Goal: Task Accomplishment & Management: Manage account settings

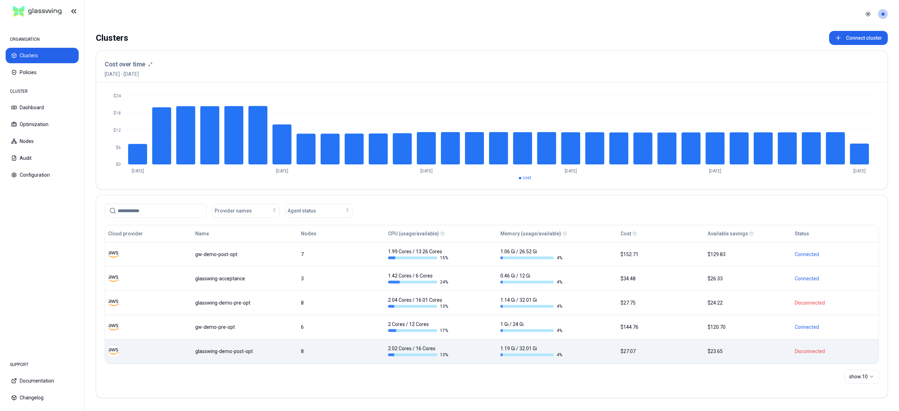
click at [248, 361] on body "ORGANISATION Clusters Policies CLUSTER Dashboard Optimization Nodes Audit Confi…" at bounding box center [449, 205] width 899 height 411
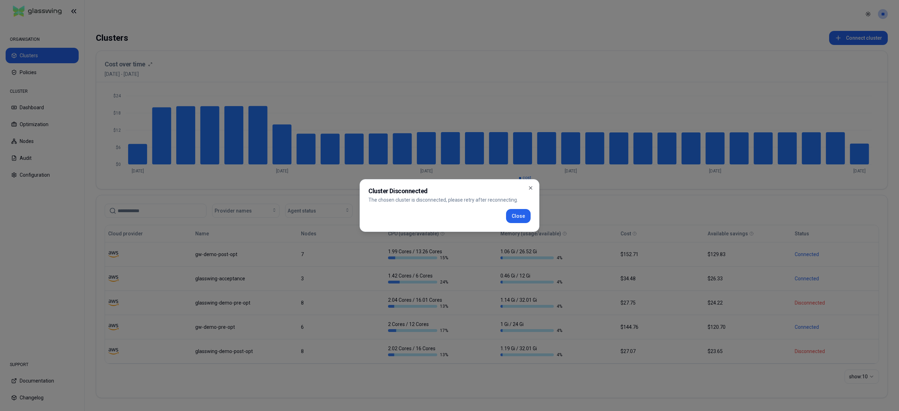
click at [523, 224] on div "Cluster Disconnected The chosen cluster is disconnected, please retry after rec…" at bounding box center [450, 205] width 180 height 53
click at [517, 216] on button "Close" at bounding box center [518, 216] width 25 height 14
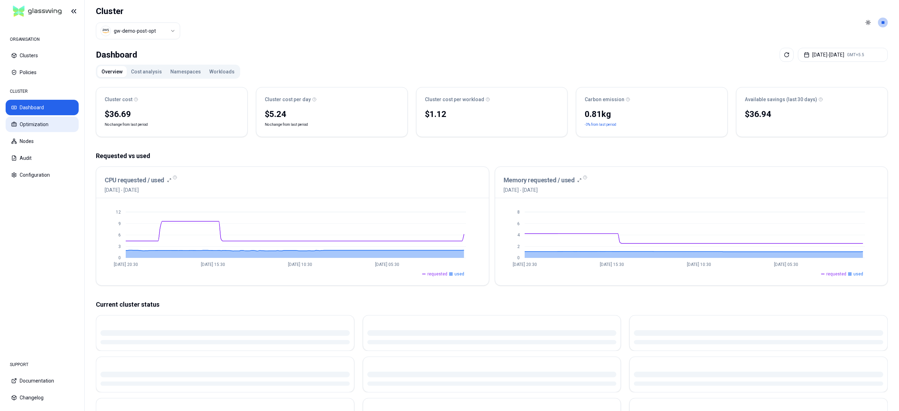
click at [30, 120] on button "Optimization" at bounding box center [42, 124] width 73 height 15
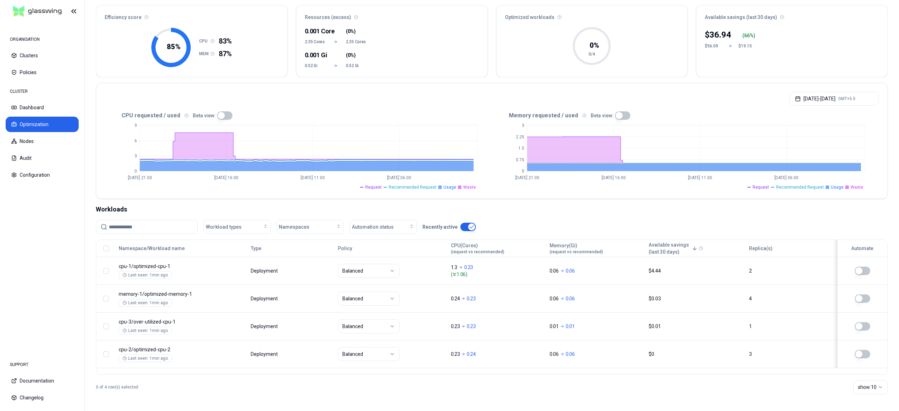
scroll to position [63, 0]
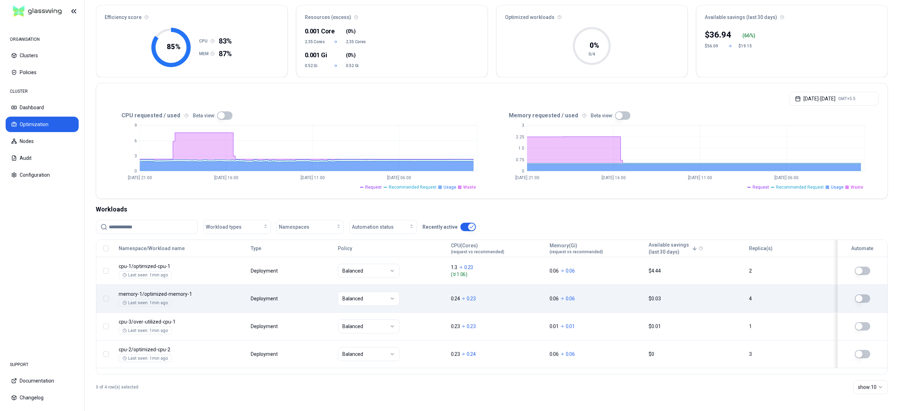
click at [865, 299] on button "button" at bounding box center [862, 298] width 15 height 8
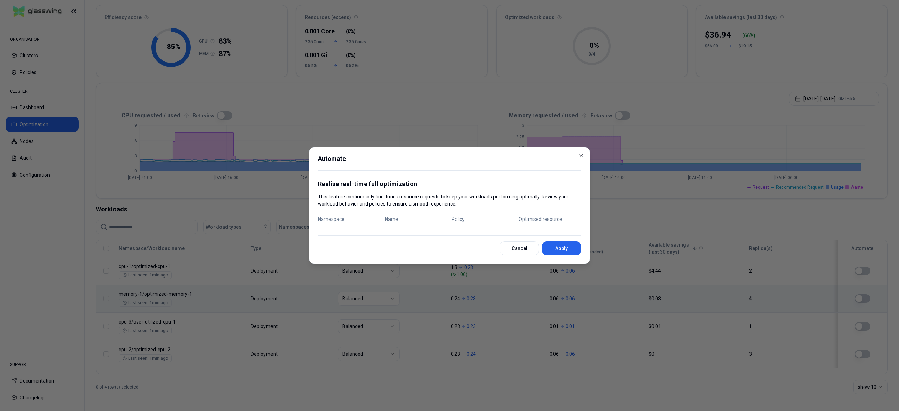
click at [715, 375] on div at bounding box center [449, 205] width 899 height 411
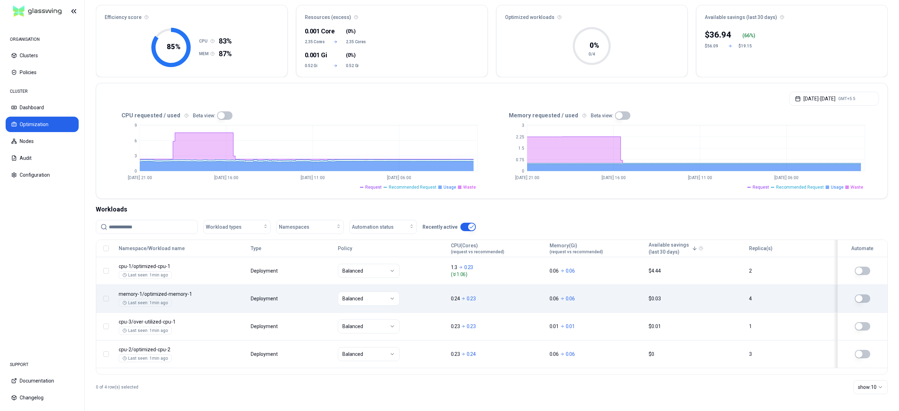
click at [104, 292] on td at bounding box center [105, 299] width 19 height 28
click at [107, 297] on button "button" at bounding box center [106, 299] width 6 height 6
click at [472, 396] on span "De-automate" at bounding box center [469, 394] width 40 height 7
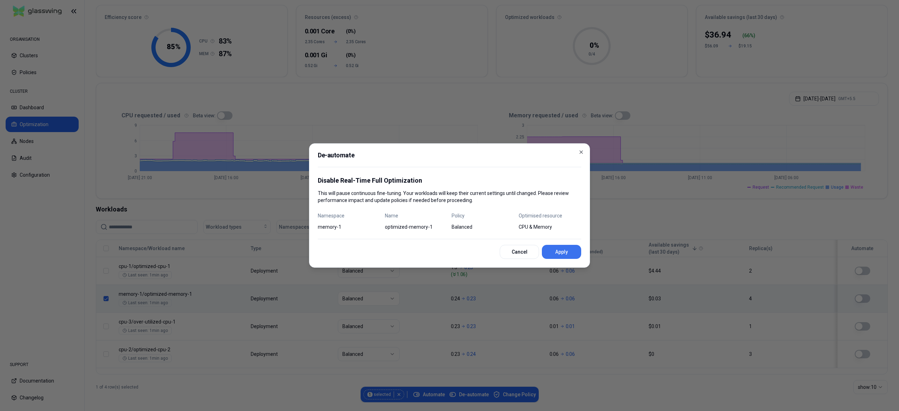
click at [551, 255] on button "Apply" at bounding box center [561, 252] width 39 height 14
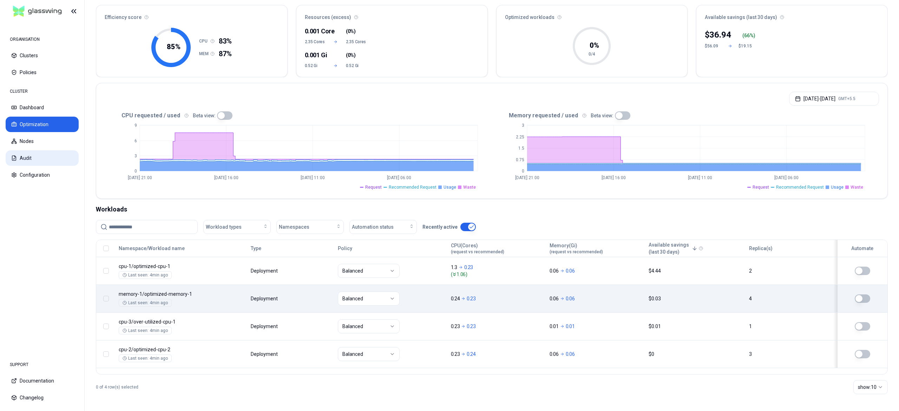
click at [44, 159] on button "Audit" at bounding box center [42, 157] width 73 height 15
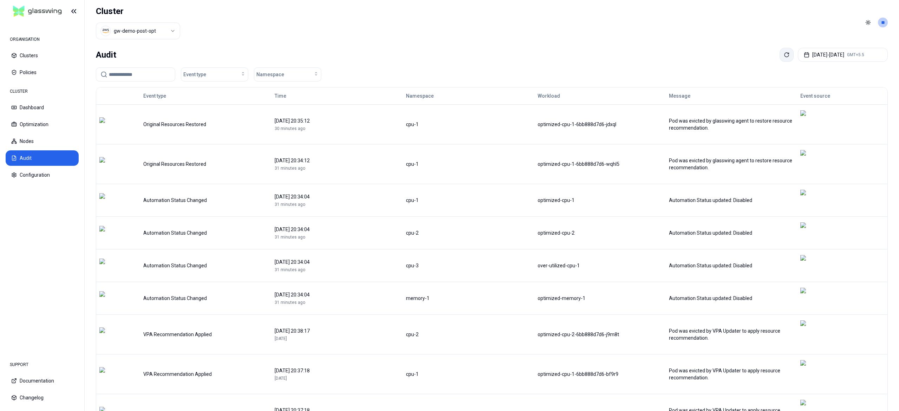
click at [780, 59] on button at bounding box center [787, 55] width 14 height 14
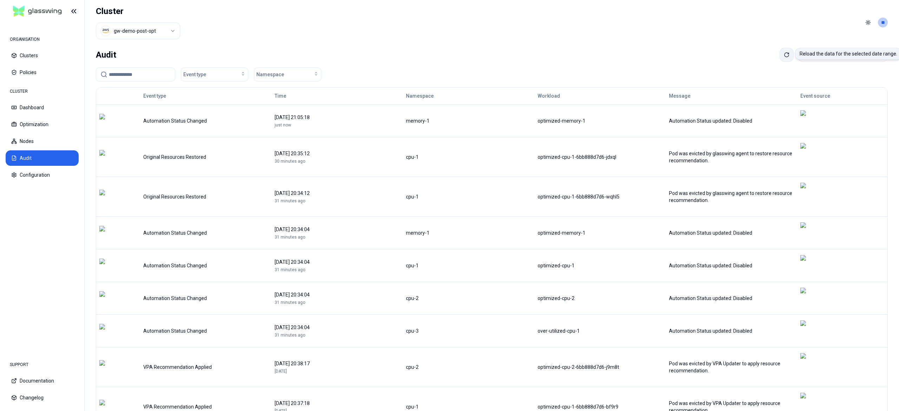
click at [780, 56] on button at bounding box center [787, 55] width 14 height 14
click at [788, 54] on icon at bounding box center [788, 53] width 1 height 1
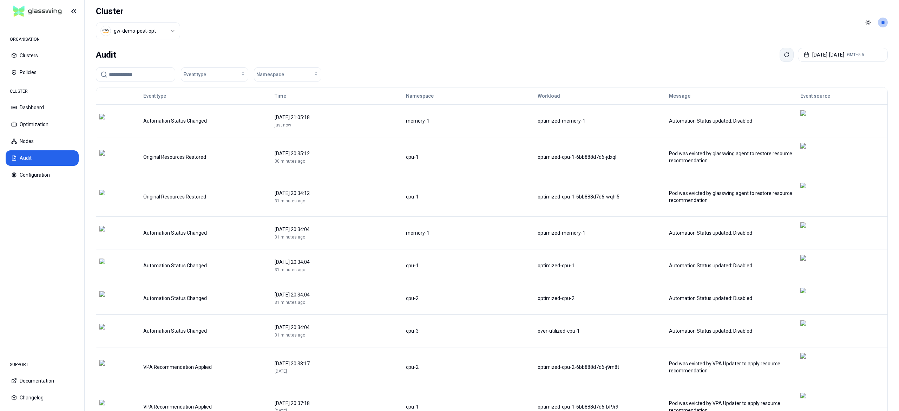
click at [788, 54] on icon at bounding box center [788, 53] width 1 height 1
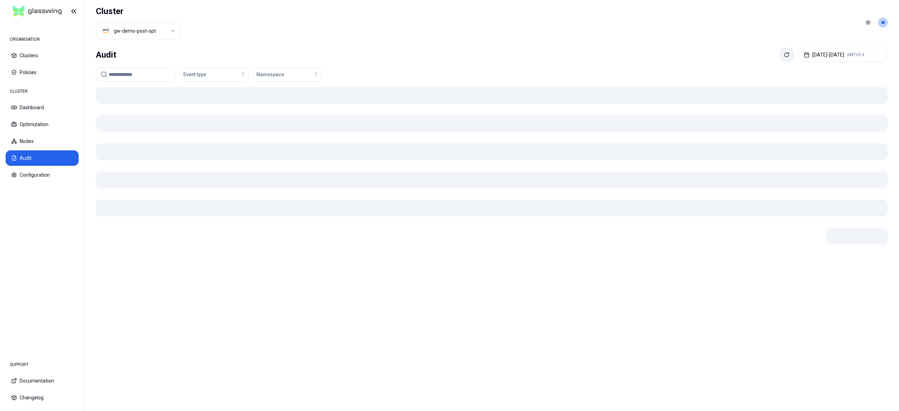
click at [788, 54] on icon at bounding box center [788, 53] width 1 height 1
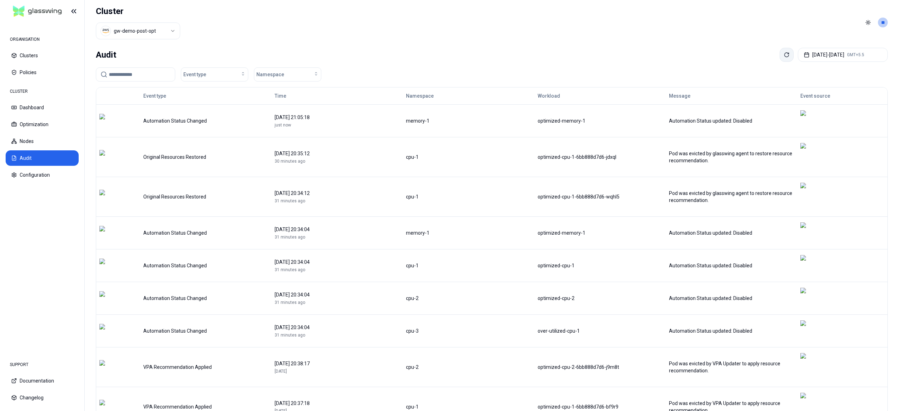
click at [788, 54] on icon at bounding box center [788, 53] width 1 height 1
click at [780, 52] on button at bounding box center [787, 55] width 14 height 14
click at [32, 128] on button "Optimization" at bounding box center [42, 124] width 73 height 15
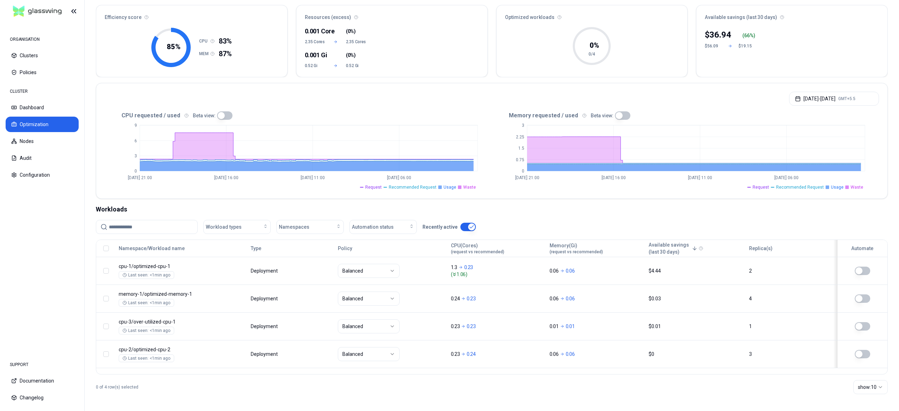
scroll to position [63, 0]
click at [53, 155] on button "Audit" at bounding box center [42, 157] width 73 height 15
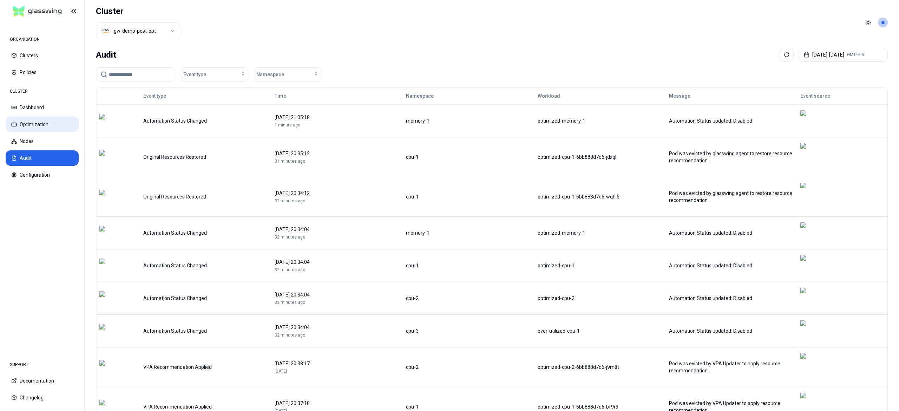
click at [31, 129] on button "Optimization" at bounding box center [42, 124] width 73 height 15
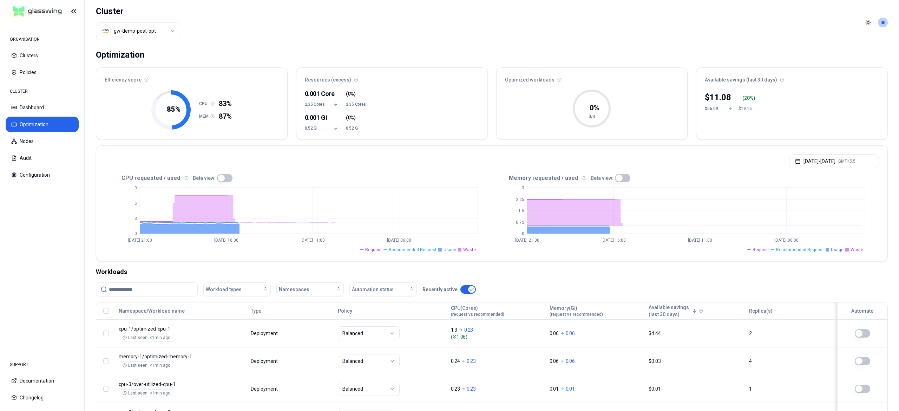
scroll to position [63, 0]
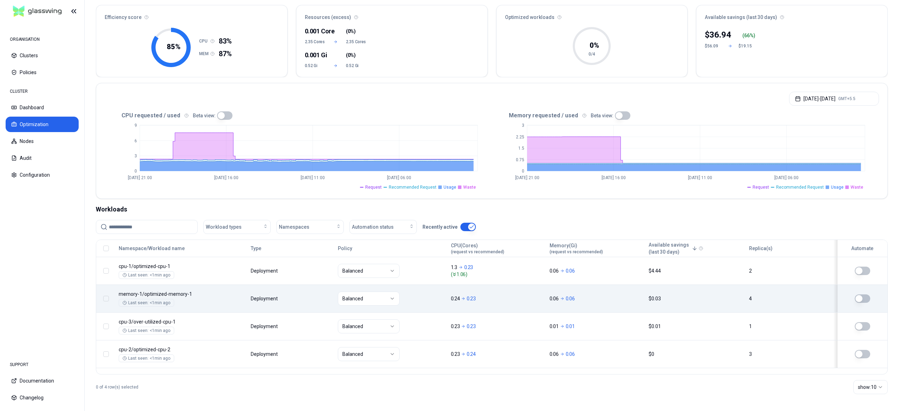
click at [862, 298] on button "button" at bounding box center [862, 298] width 15 height 8
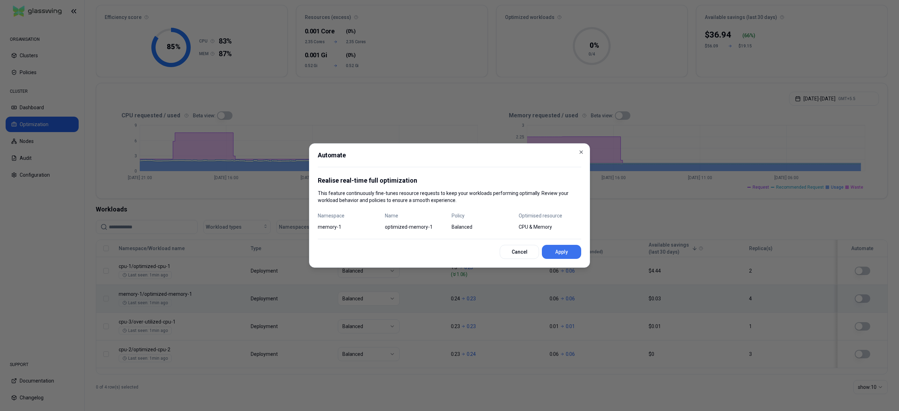
click at [557, 248] on button "Apply" at bounding box center [561, 252] width 39 height 14
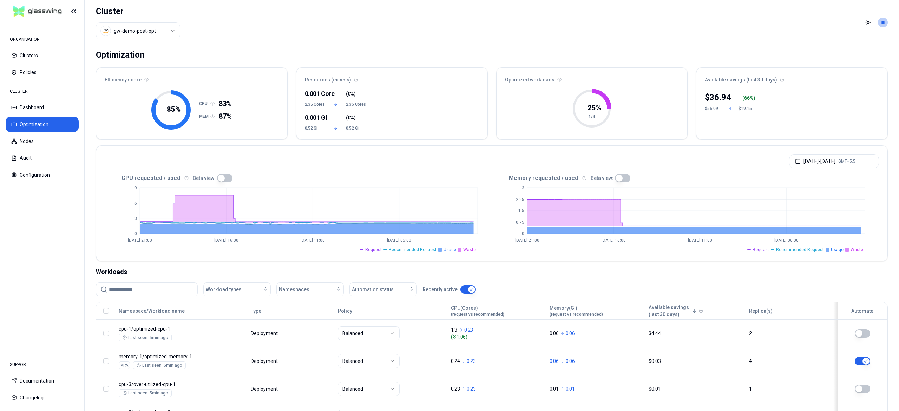
scroll to position [63, 0]
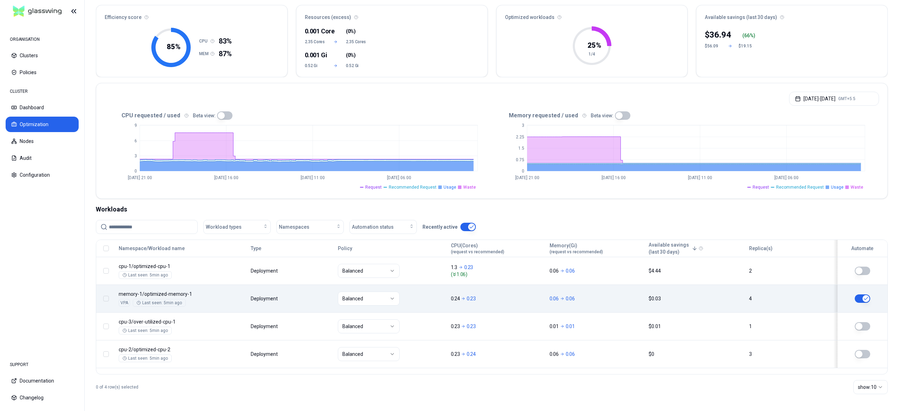
click at [858, 298] on button "button" at bounding box center [862, 298] width 15 height 8
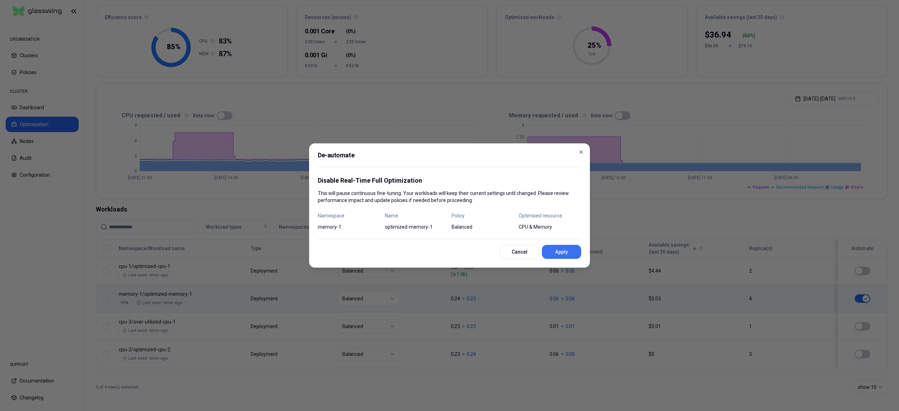
click at [571, 251] on button "Apply" at bounding box center [561, 252] width 39 height 14
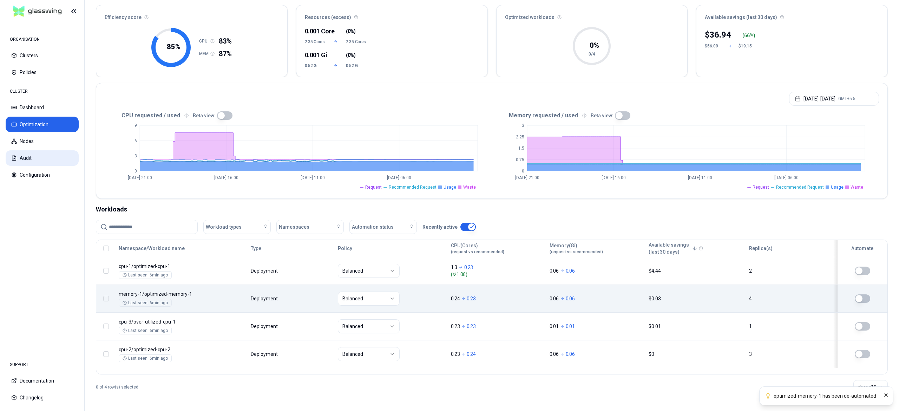
click at [35, 154] on button "Audit" at bounding box center [42, 157] width 73 height 15
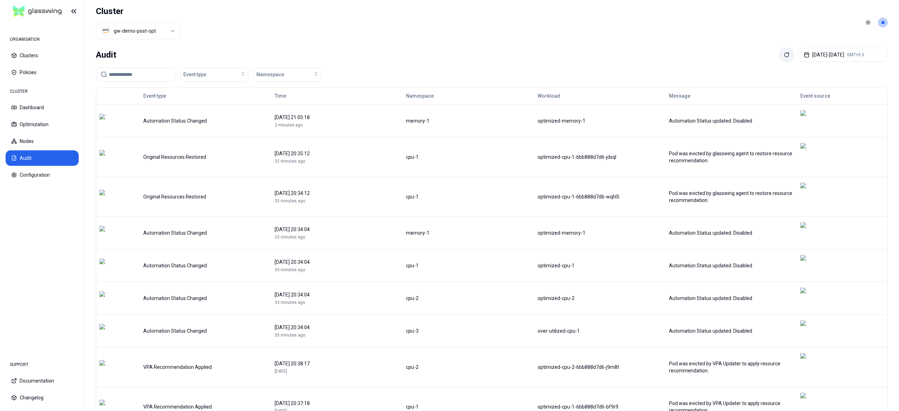
click at [780, 56] on button at bounding box center [787, 55] width 14 height 14
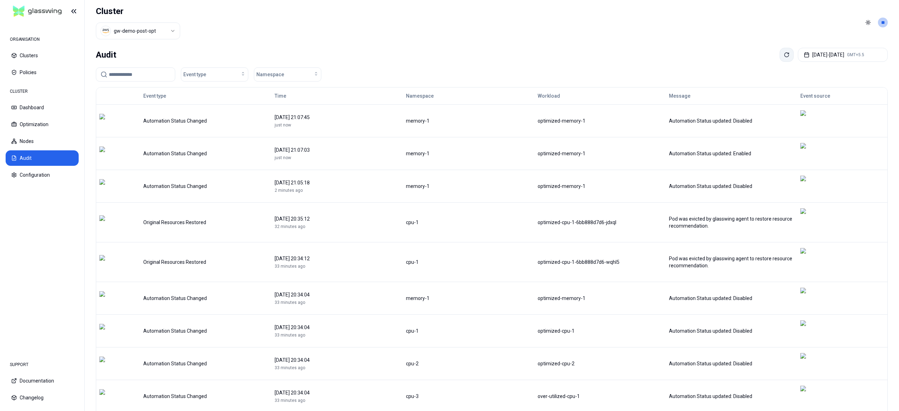
click at [780, 56] on button at bounding box center [787, 55] width 14 height 14
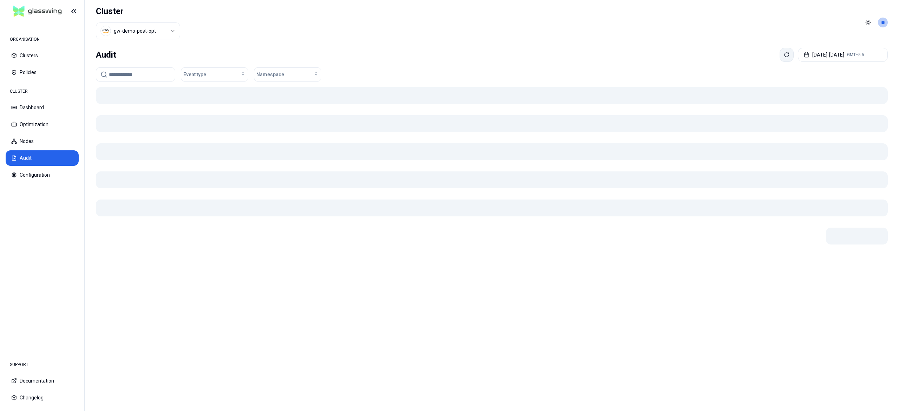
click at [780, 56] on button at bounding box center [787, 55] width 14 height 14
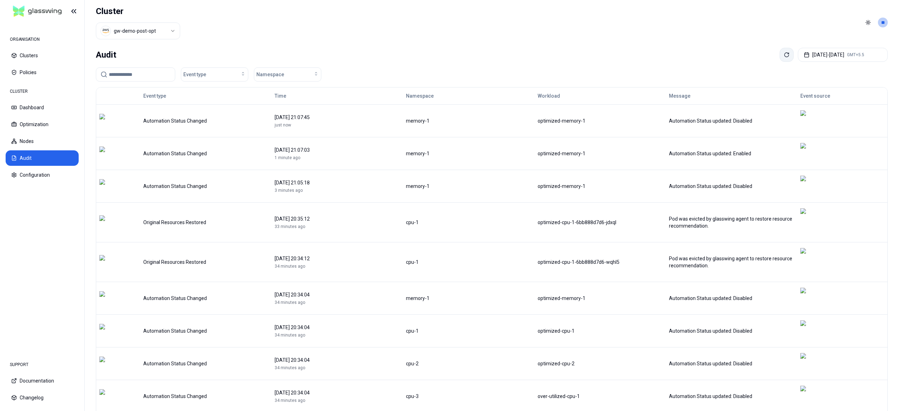
click at [780, 56] on button at bounding box center [787, 55] width 14 height 14
click at [784, 53] on icon at bounding box center [787, 55] width 6 height 6
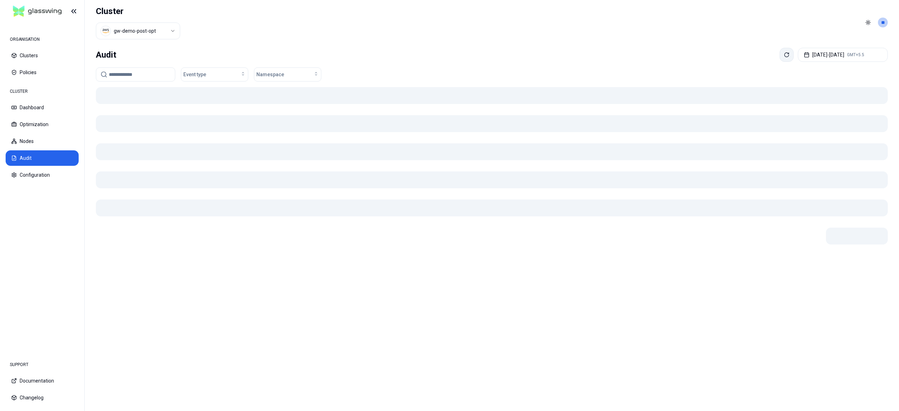
click at [784, 53] on icon at bounding box center [787, 55] width 6 height 6
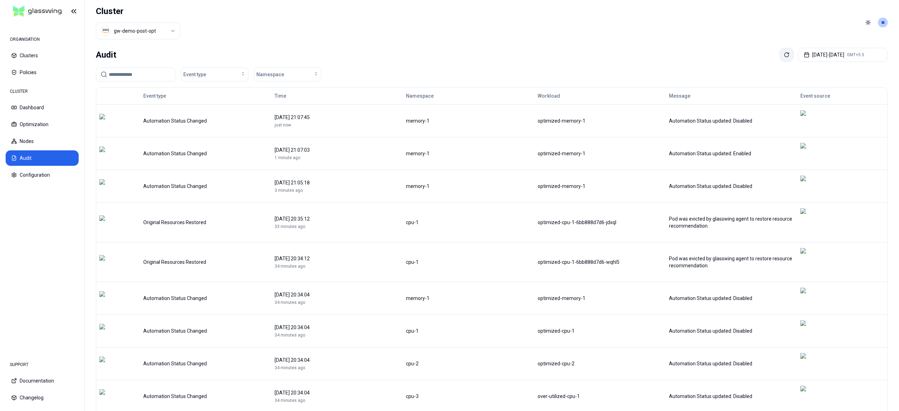
click at [784, 53] on icon at bounding box center [787, 55] width 6 height 6
click at [4, 228] on nav "ORGANISATION Clusters Policies CLUSTER Dashboard Optimization Nodes Audit Confi…" at bounding box center [42, 187] width 84 height 330
click at [767, 54] on div "Audit Aug 22, 2025 - Aug 29, 2025 GMT+5.5" at bounding box center [492, 55] width 792 height 14
click at [780, 56] on button at bounding box center [787, 55] width 14 height 14
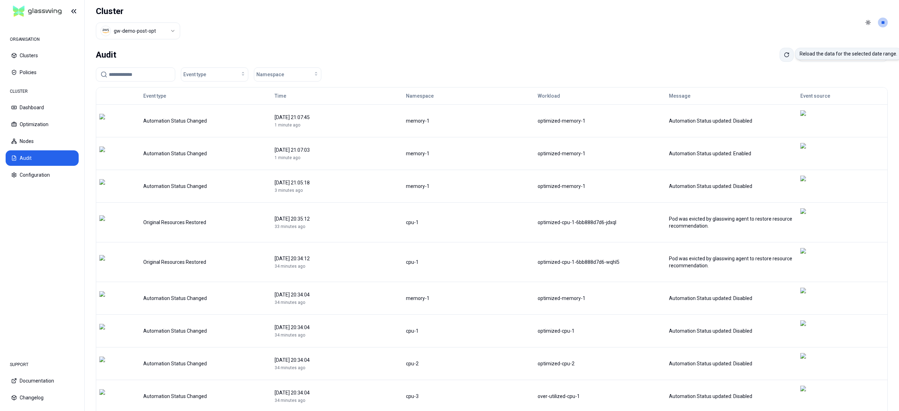
click at [780, 59] on button at bounding box center [787, 55] width 14 height 14
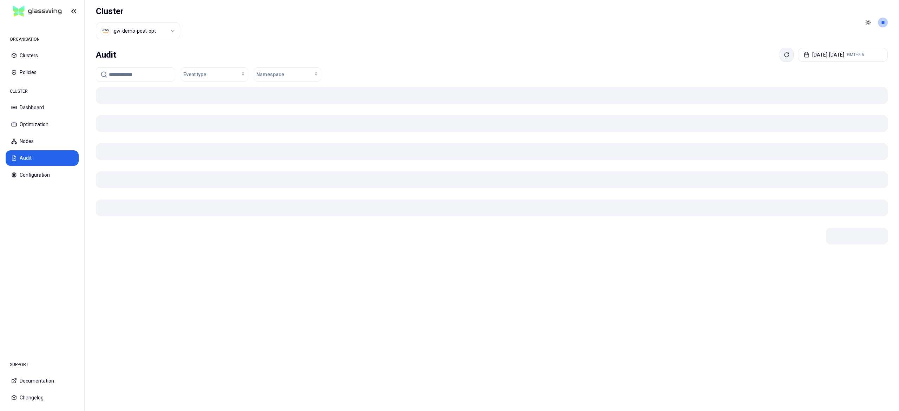
click at [780, 59] on button at bounding box center [787, 55] width 14 height 14
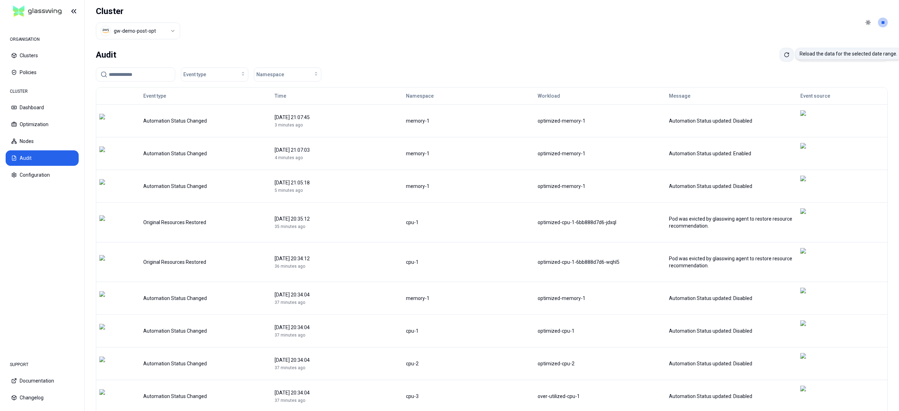
click at [780, 59] on button at bounding box center [787, 55] width 14 height 14
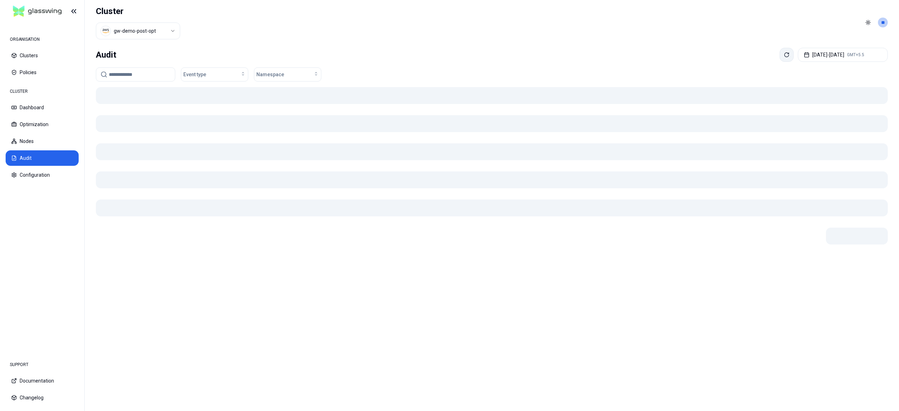
click at [780, 59] on button at bounding box center [787, 55] width 14 height 14
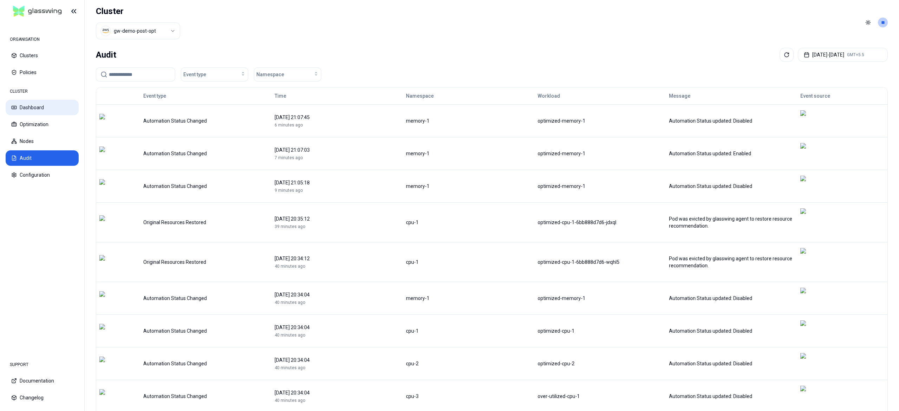
click at [38, 113] on button "Dashboard" at bounding box center [42, 107] width 73 height 15
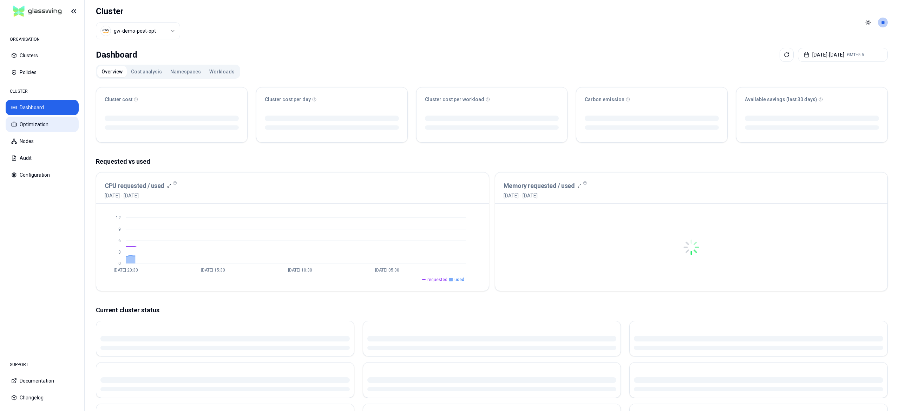
click at [37, 118] on button "Optimization" at bounding box center [42, 124] width 73 height 15
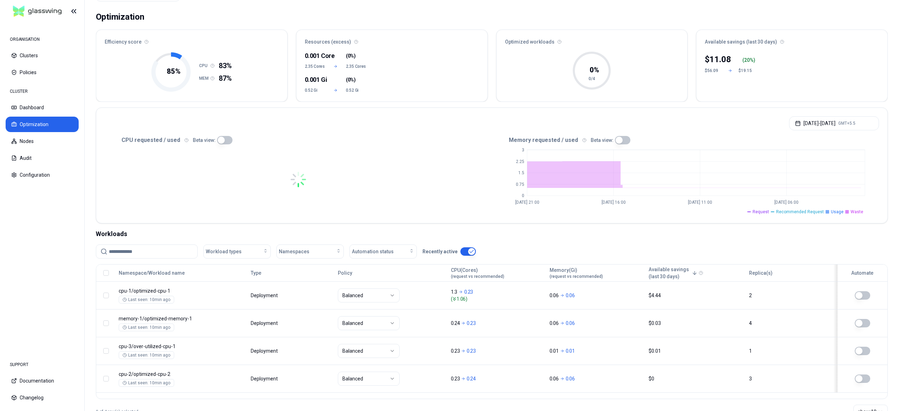
scroll to position [63, 0]
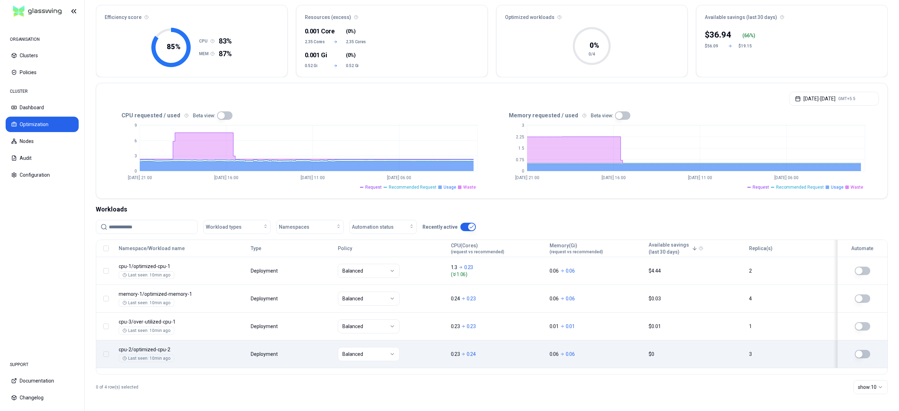
click at [868, 355] on button "button" at bounding box center [862, 354] width 15 height 8
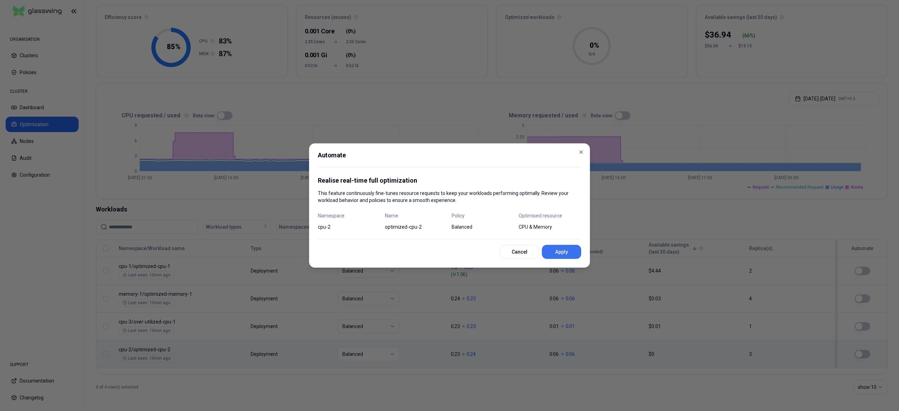
click at [566, 254] on button "Apply" at bounding box center [561, 252] width 39 height 14
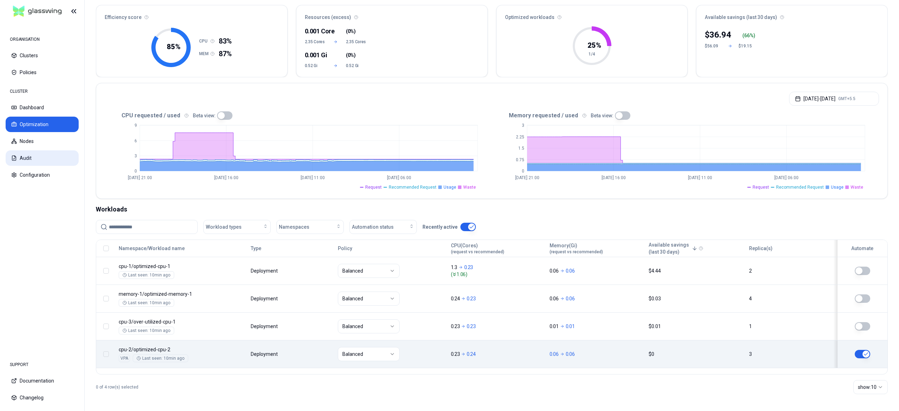
click at [17, 154] on button "Audit" at bounding box center [42, 157] width 73 height 15
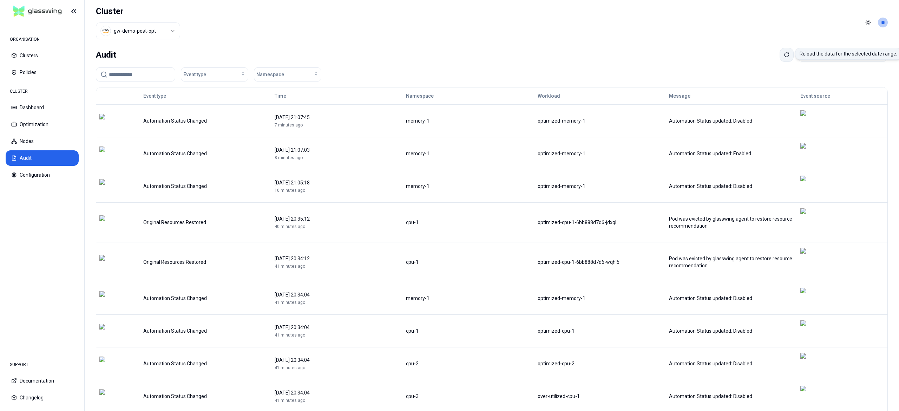
click at [784, 57] on icon at bounding box center [787, 55] width 6 height 6
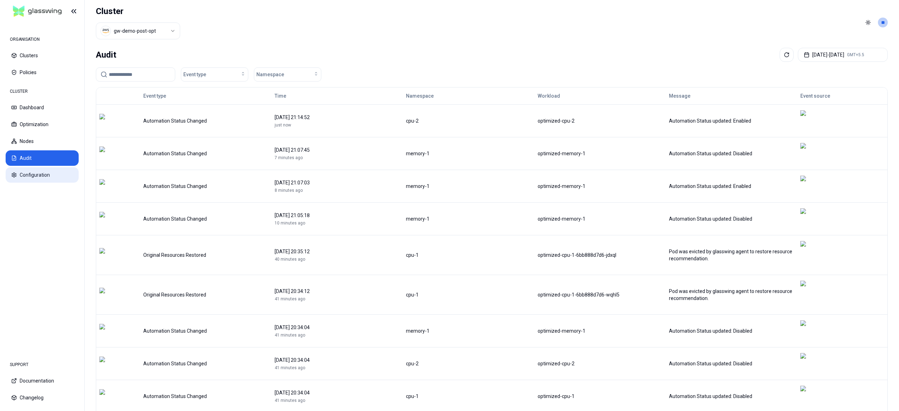
click at [28, 180] on button "Configuration" at bounding box center [42, 174] width 73 height 15
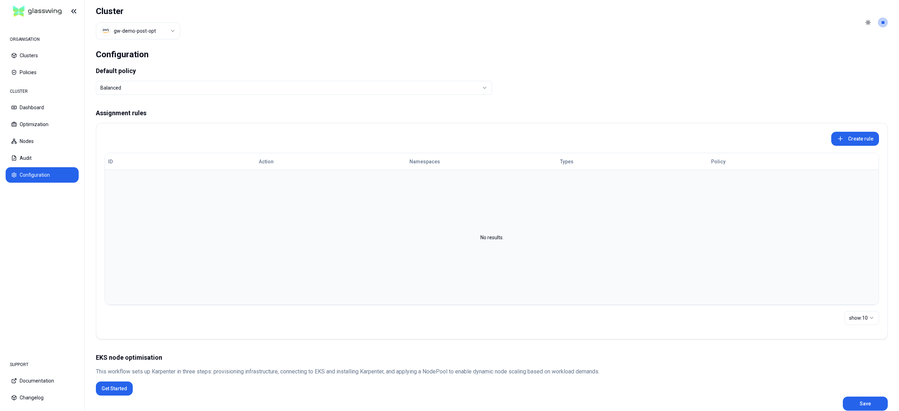
scroll to position [12, 0]
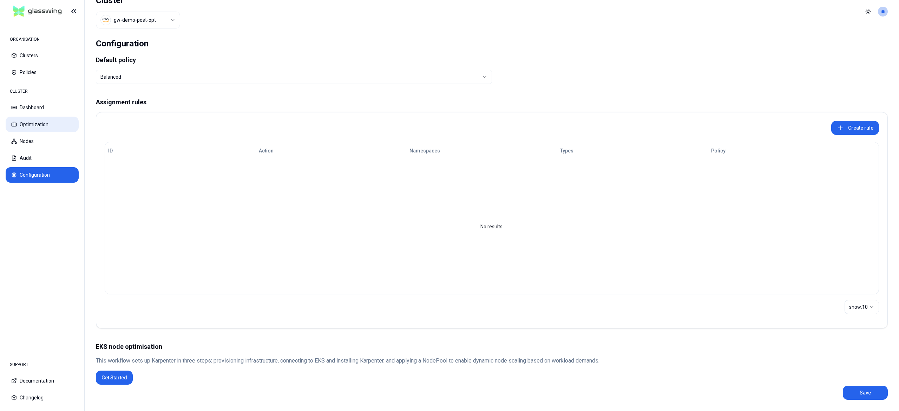
click at [38, 130] on button "Optimization" at bounding box center [42, 124] width 73 height 15
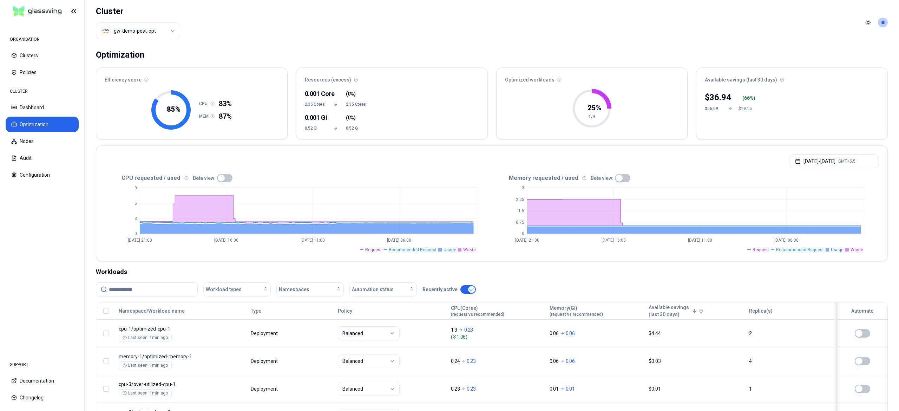
scroll to position [63, 0]
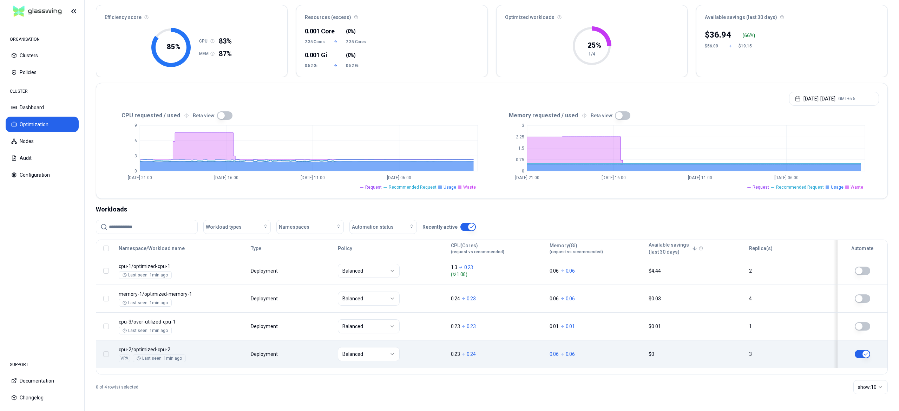
click at [858, 358] on button "button" at bounding box center [862, 354] width 15 height 8
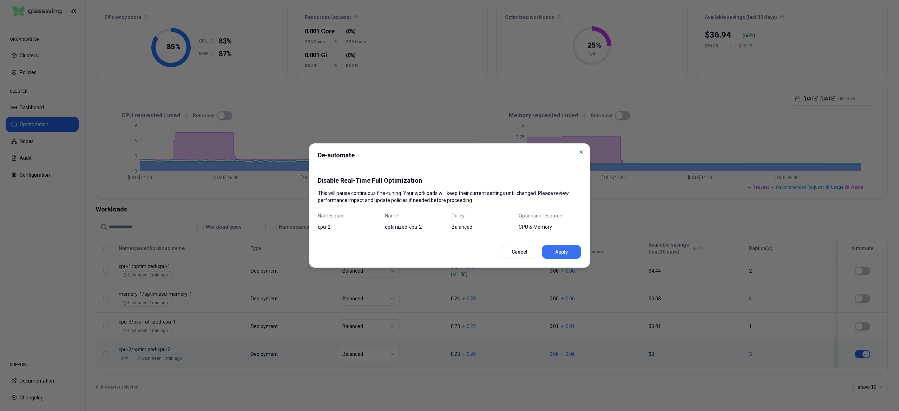
click at [568, 256] on button "Apply" at bounding box center [561, 252] width 39 height 14
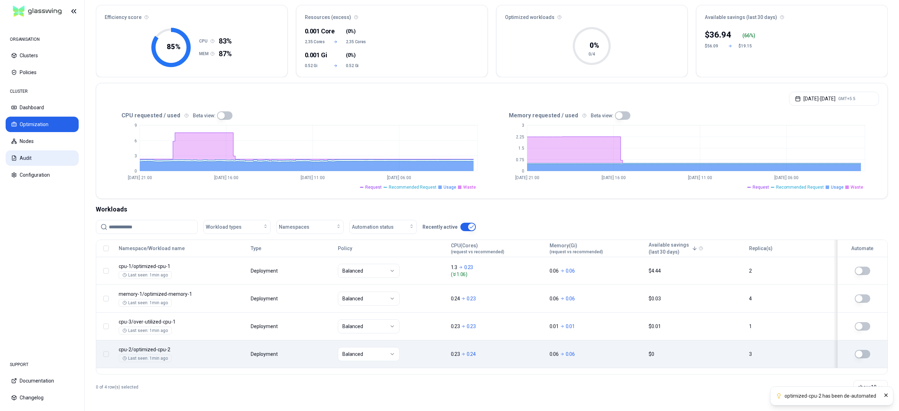
click at [21, 157] on button "Audit" at bounding box center [42, 157] width 73 height 15
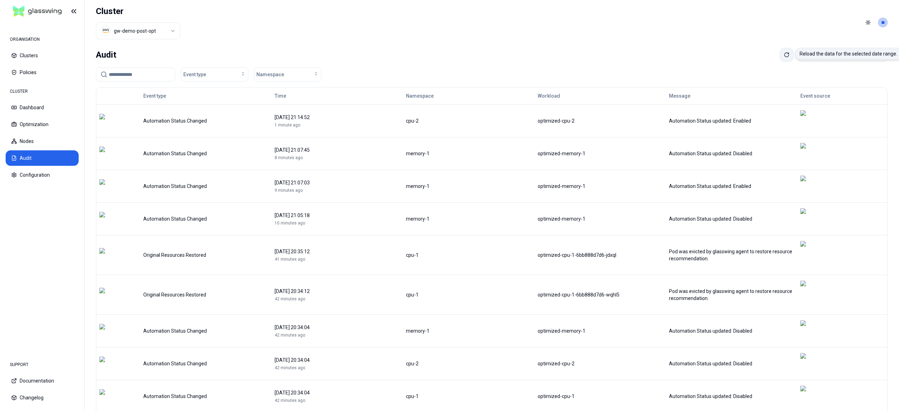
click at [784, 52] on icon at bounding box center [787, 55] width 6 height 6
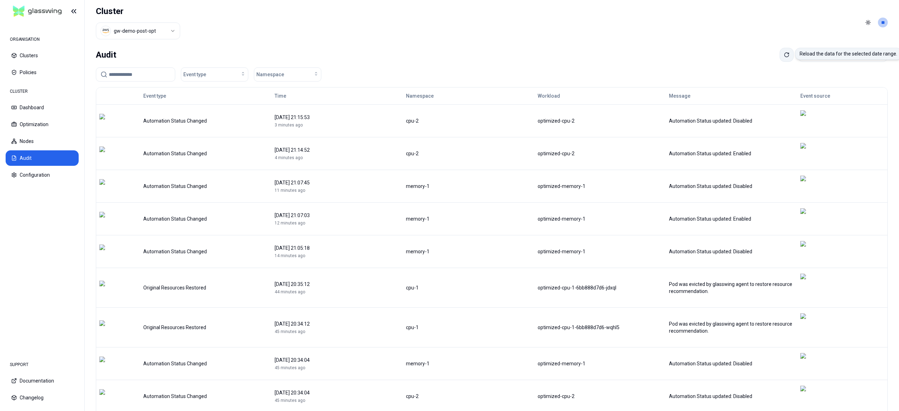
click at [784, 56] on icon at bounding box center [787, 55] width 6 height 6
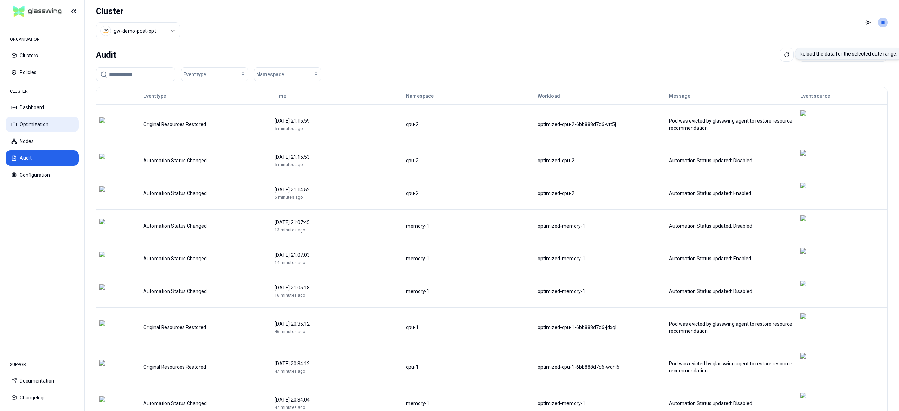
click at [40, 118] on button "Optimization" at bounding box center [42, 124] width 73 height 15
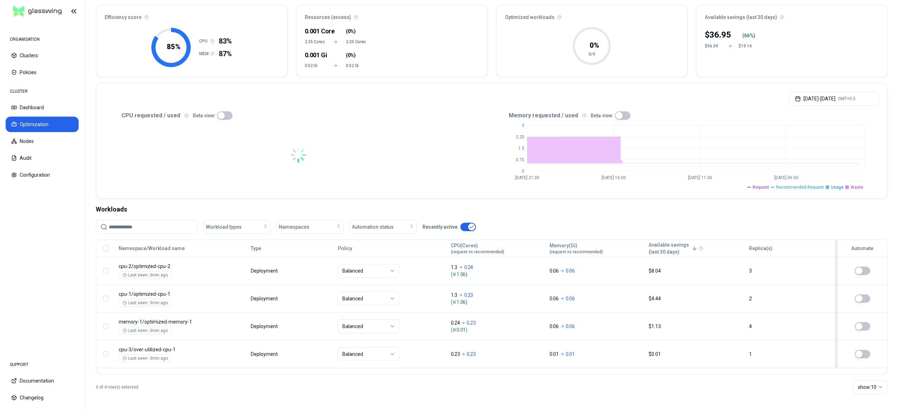
scroll to position [63, 0]
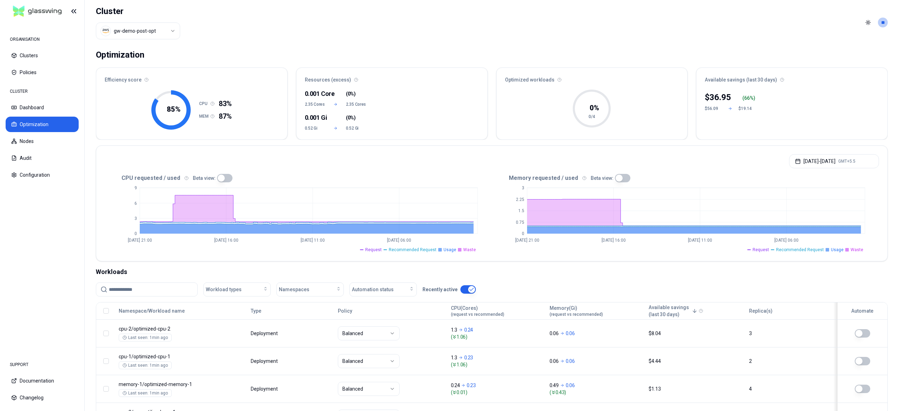
scroll to position [63, 0]
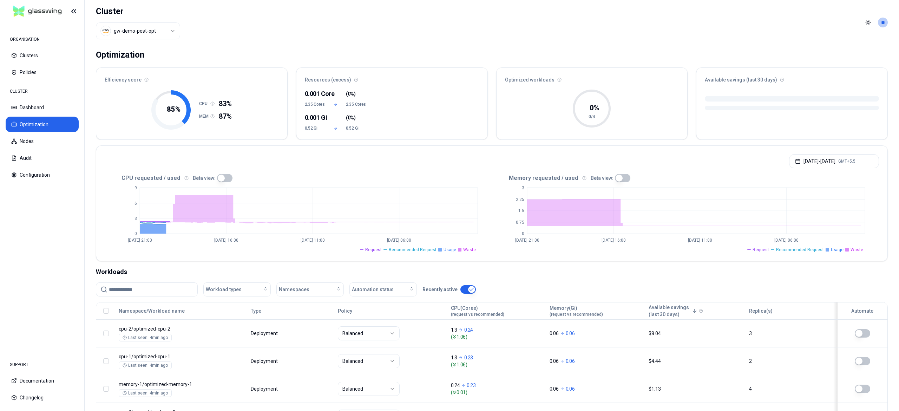
scroll to position [63, 0]
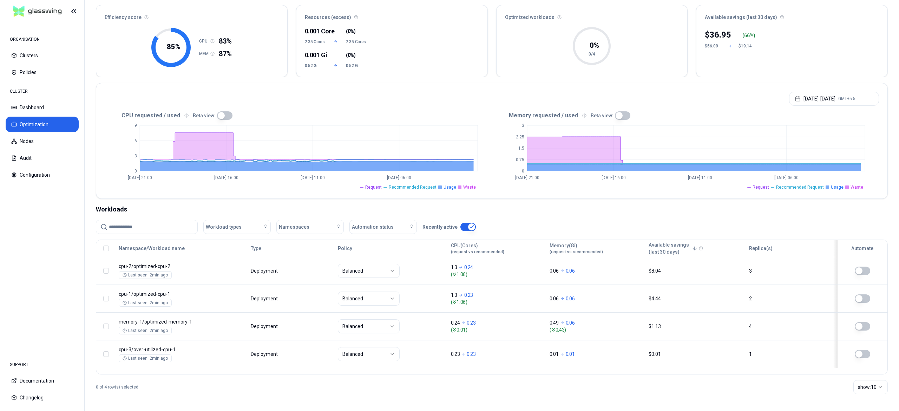
scroll to position [63, 0]
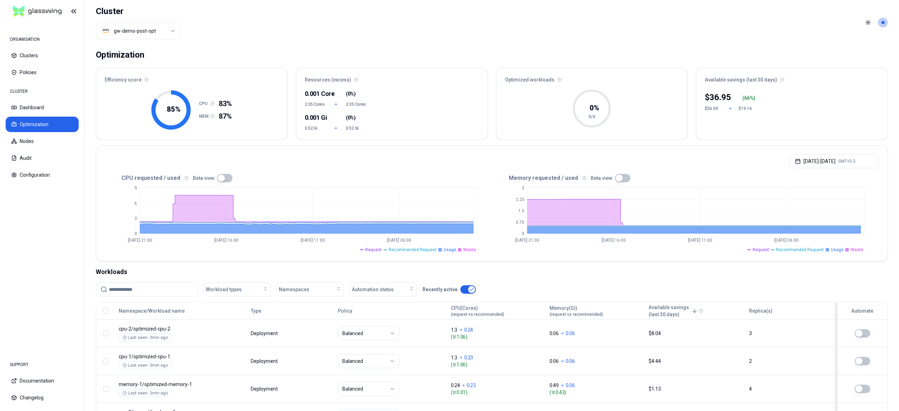
scroll to position [63, 0]
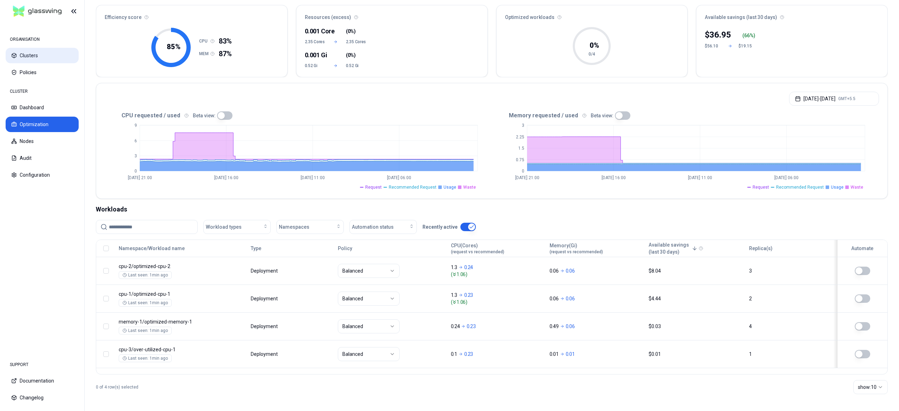
click at [24, 54] on button "Clusters" at bounding box center [42, 55] width 73 height 15
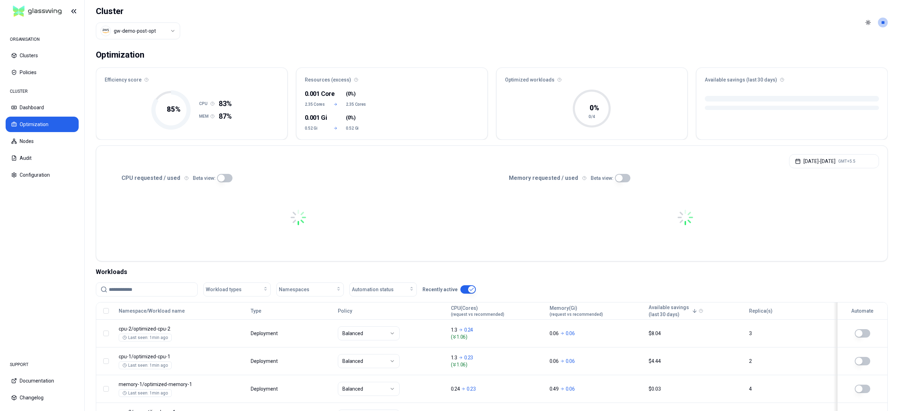
scroll to position [63, 0]
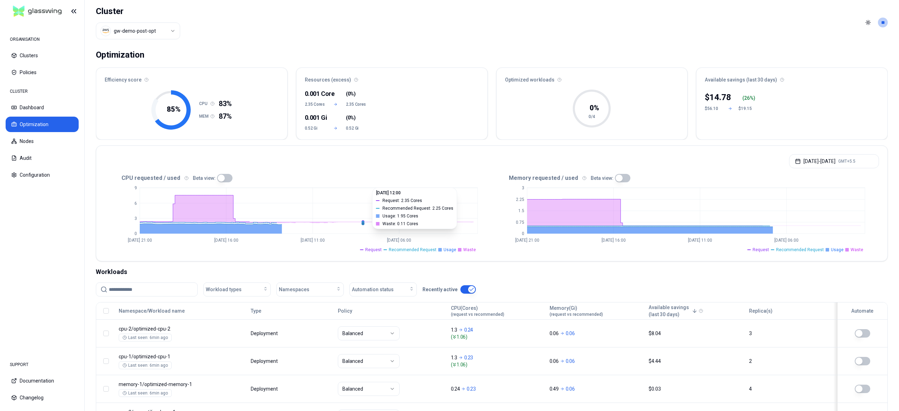
scroll to position [63, 0]
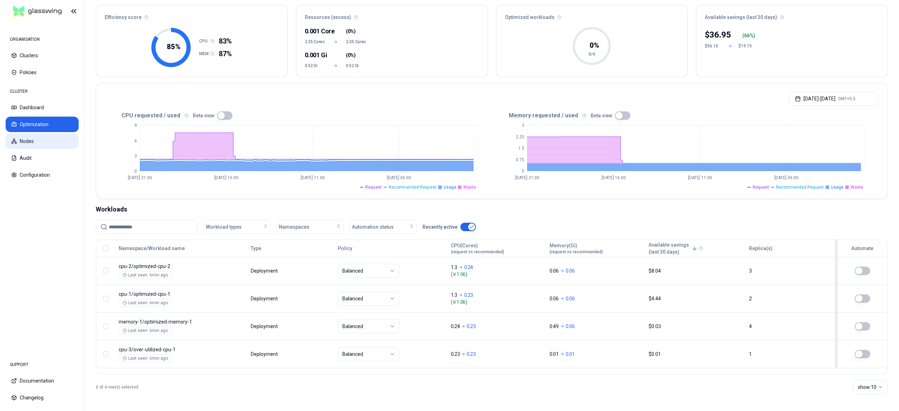
click at [30, 142] on button "Nodes" at bounding box center [42, 140] width 73 height 15
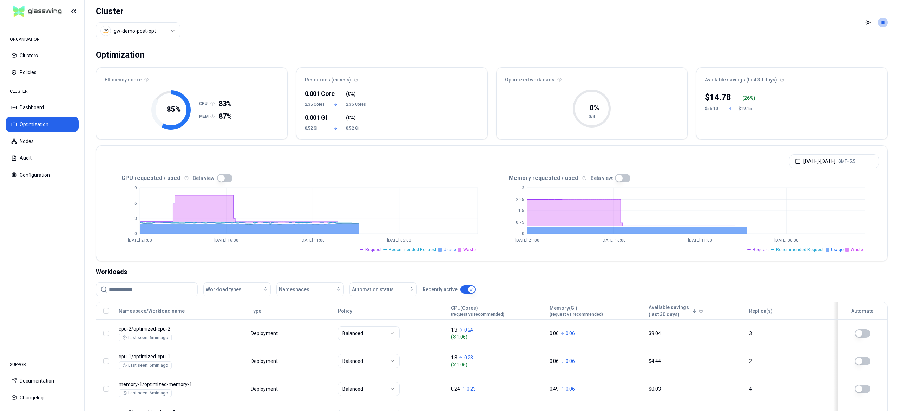
scroll to position [63, 0]
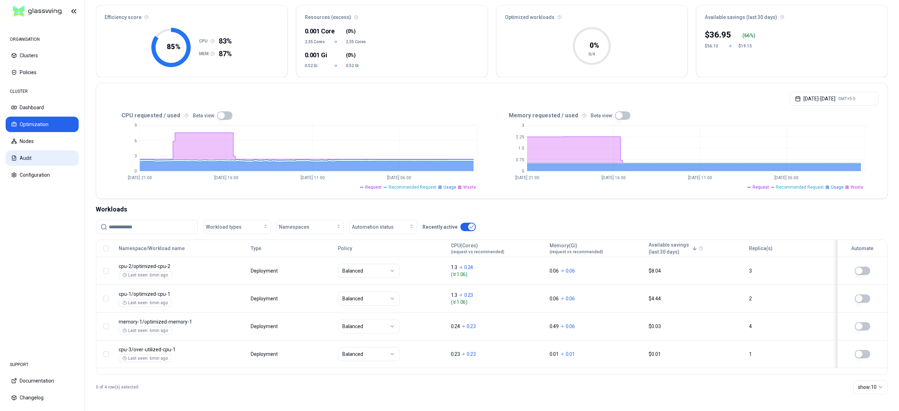
click at [35, 150] on button "Audit" at bounding box center [42, 157] width 73 height 15
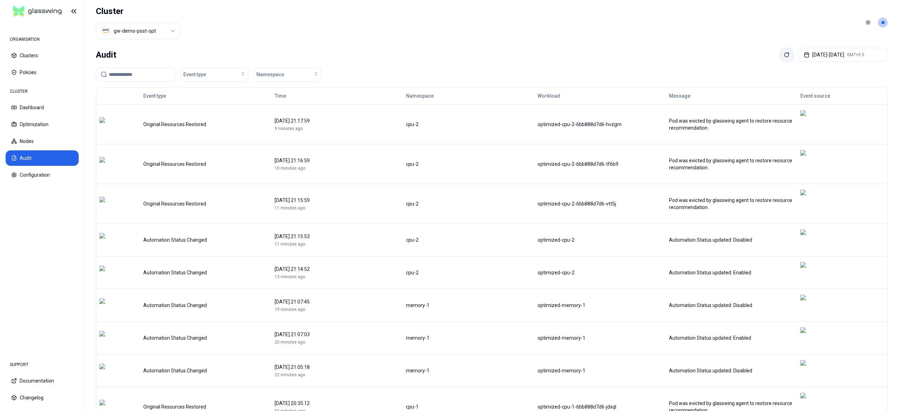
click at [780, 58] on button at bounding box center [787, 55] width 14 height 14
click at [31, 118] on button "Optimization" at bounding box center [42, 124] width 73 height 15
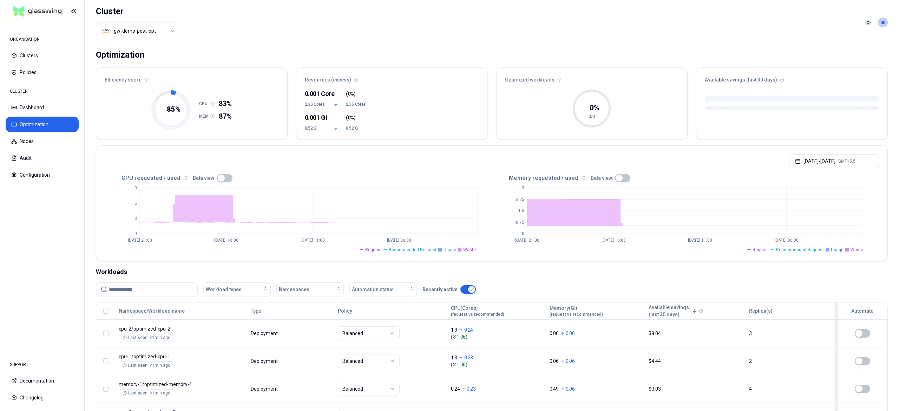
scroll to position [63, 0]
